Goal: Task Accomplishment & Management: Use online tool/utility

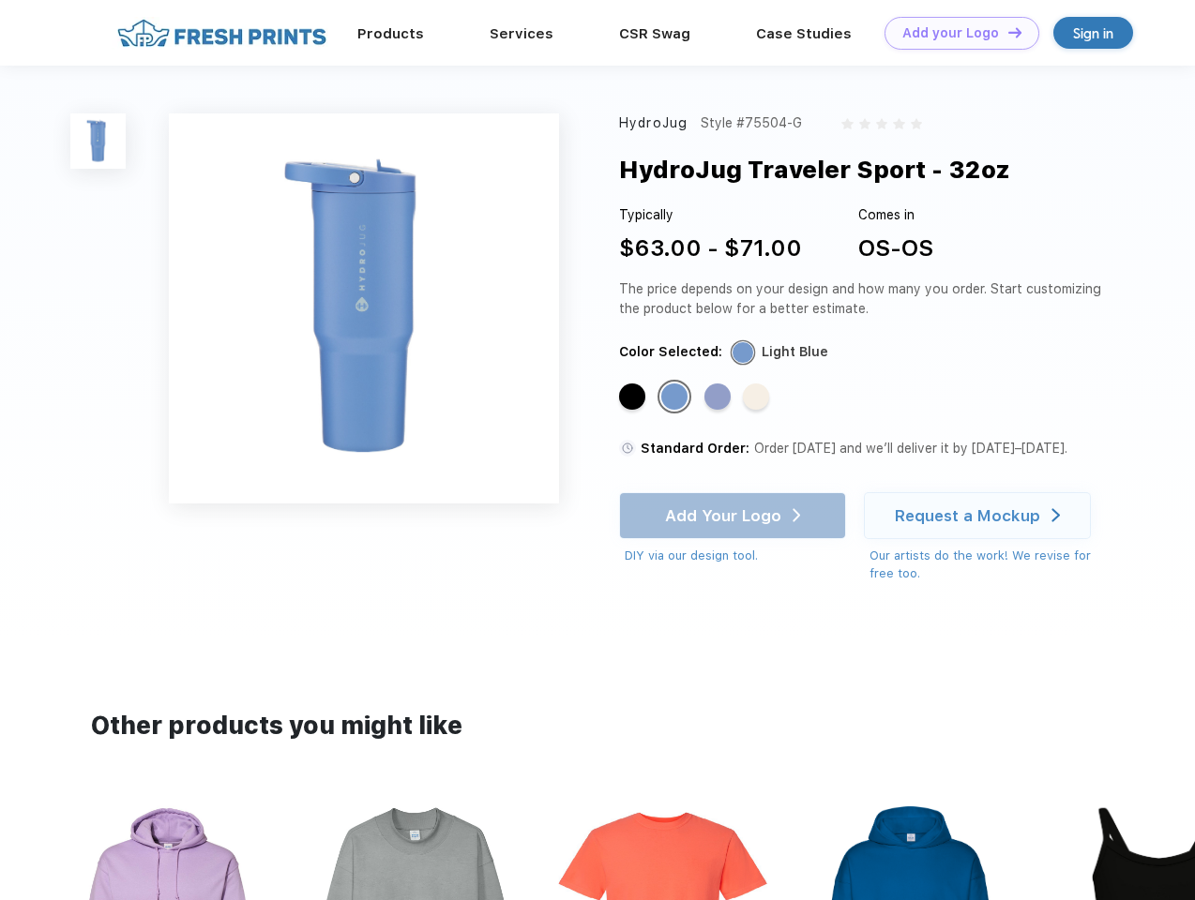
click at [955, 33] on link "Add your Logo Design Tool" at bounding box center [962, 33] width 155 height 33
click at [0, 0] on div "Design Tool" at bounding box center [0, 0] width 0 height 0
click at [1006, 32] on link "Add your Logo Design Tool" at bounding box center [962, 33] width 155 height 33
click at [98, 141] on img at bounding box center [97, 141] width 55 height 55
click at [634, 398] on div "Standard Color" at bounding box center [632, 397] width 26 height 26
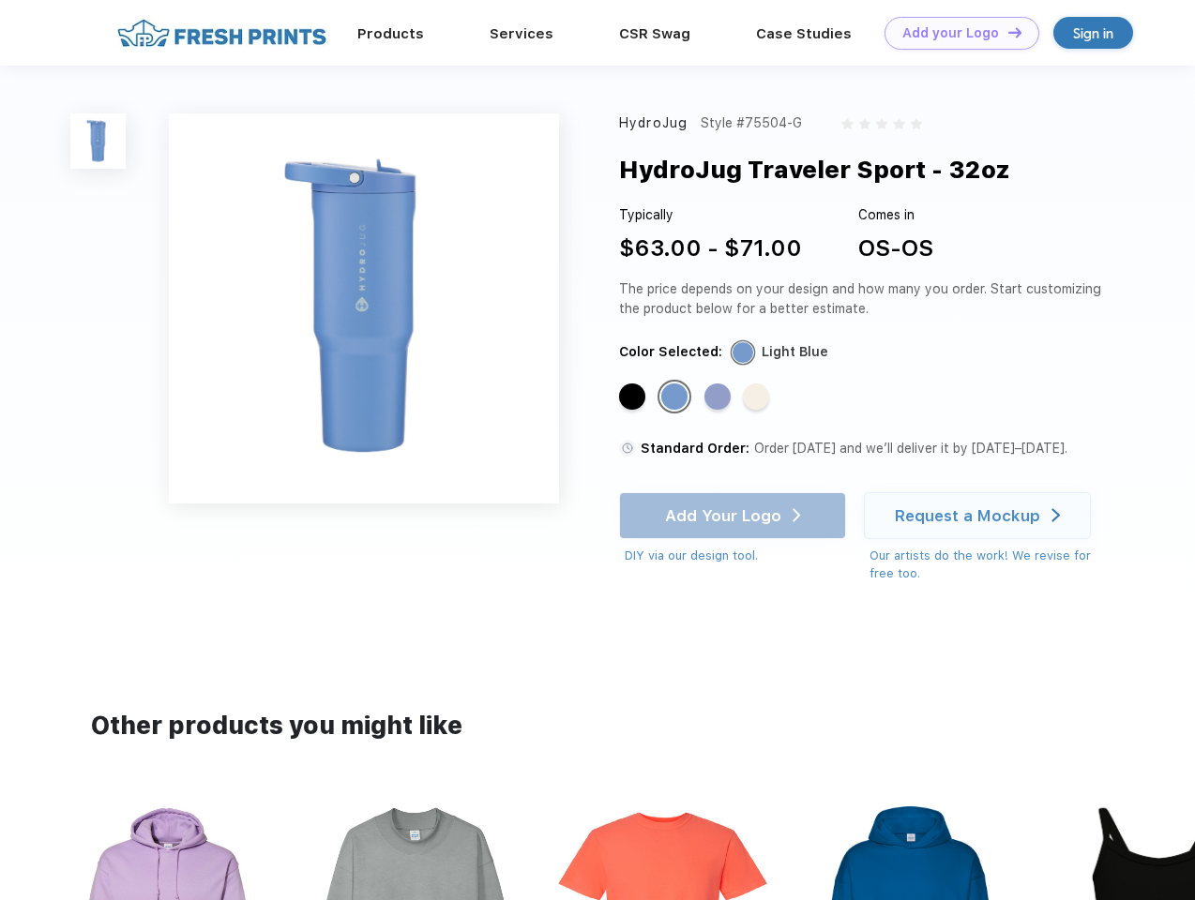
click at [676, 398] on div "Standard Color" at bounding box center [674, 397] width 26 height 26
click at [719, 398] on div "Standard Color" at bounding box center [717, 397] width 26 height 26
click at [758, 398] on div "Standard Color" at bounding box center [756, 397] width 26 height 26
click at [734, 516] on div "Add Your Logo DIY via our design tool. Ah shoot! This product isn't up in our d…" at bounding box center [732, 528] width 227 height 73
click at [980, 516] on div "Request a Mockup" at bounding box center [967, 516] width 145 height 19
